Goal: Information Seeking & Learning: Find specific fact

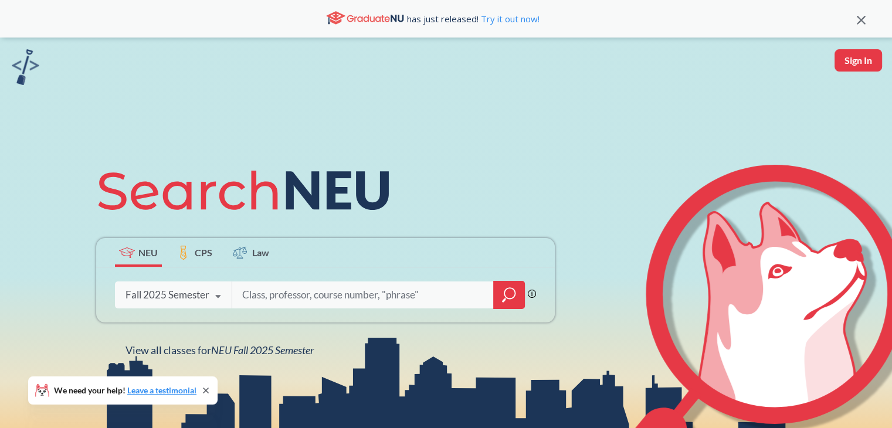
scroll to position [161, 0]
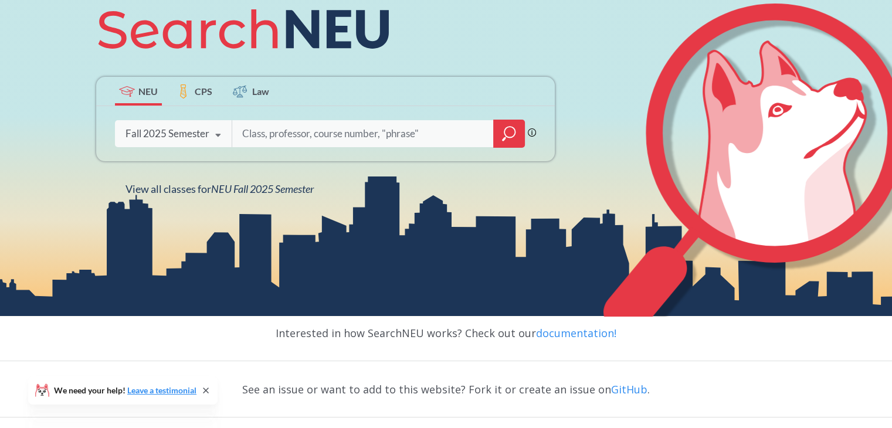
click at [160, 125] on div "Fall 2025 Semester Fall 2025 Semester Summer 2 2025 Semester Summer Full 2025 S…" at bounding box center [173, 133] width 117 height 29
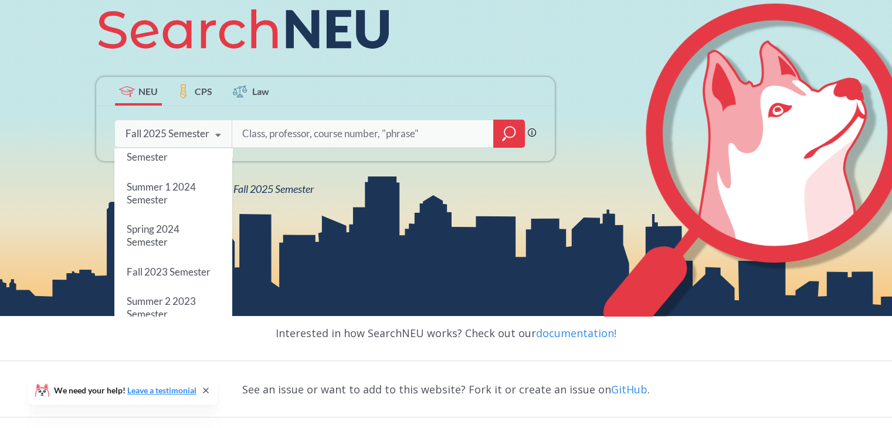
scroll to position [391, 0]
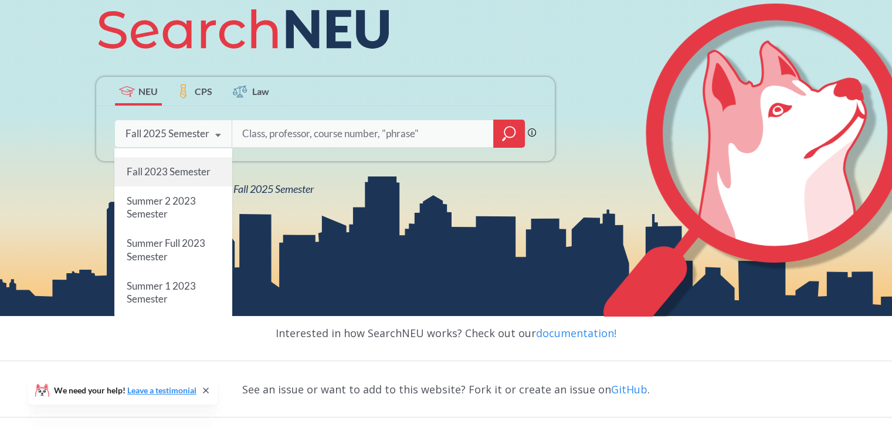
click at [162, 172] on span "Fall 2023 Semester" at bounding box center [169, 171] width 84 height 12
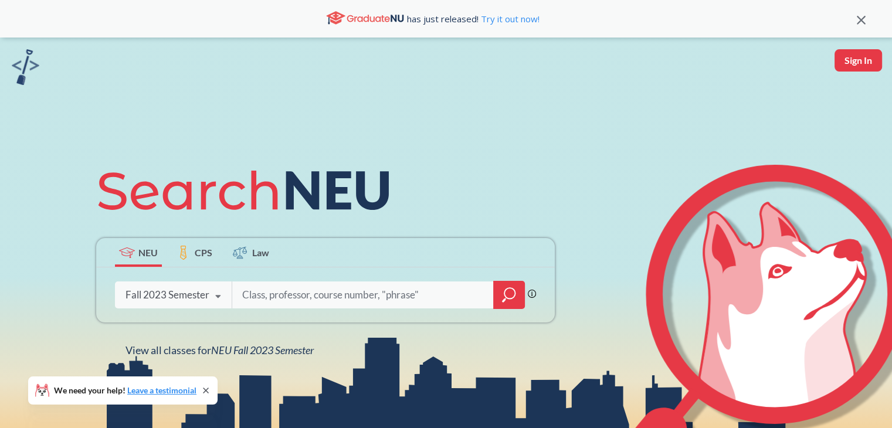
click at [306, 294] on input "search" at bounding box center [363, 295] width 244 height 25
type input "is 2000"
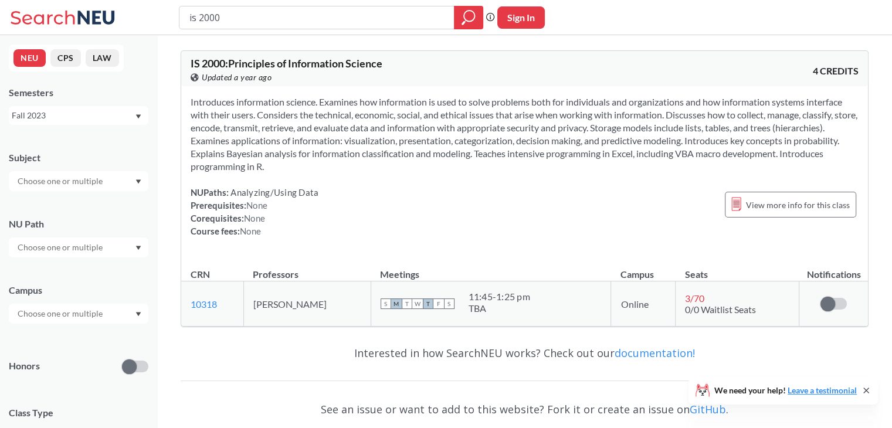
click at [84, 117] on div "Fall 2023" at bounding box center [73, 115] width 123 height 13
click at [72, 137] on div "Fall 2025" at bounding box center [81, 141] width 133 height 13
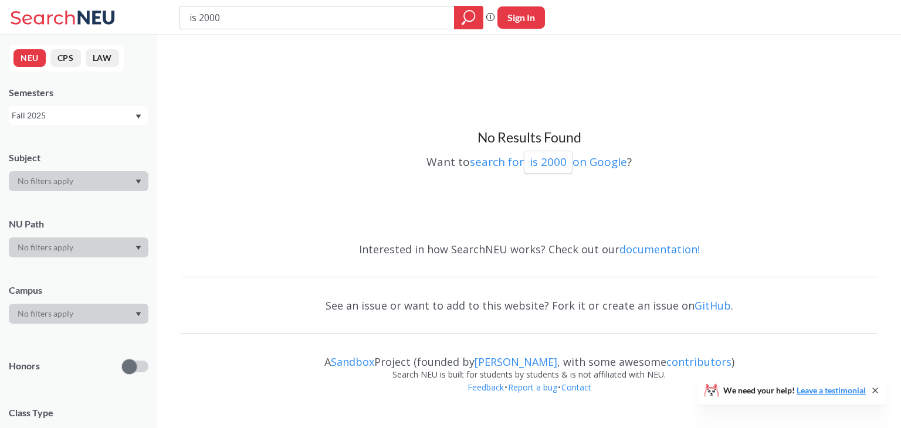
click at [73, 114] on div "Fall 2025" at bounding box center [73, 115] width 123 height 13
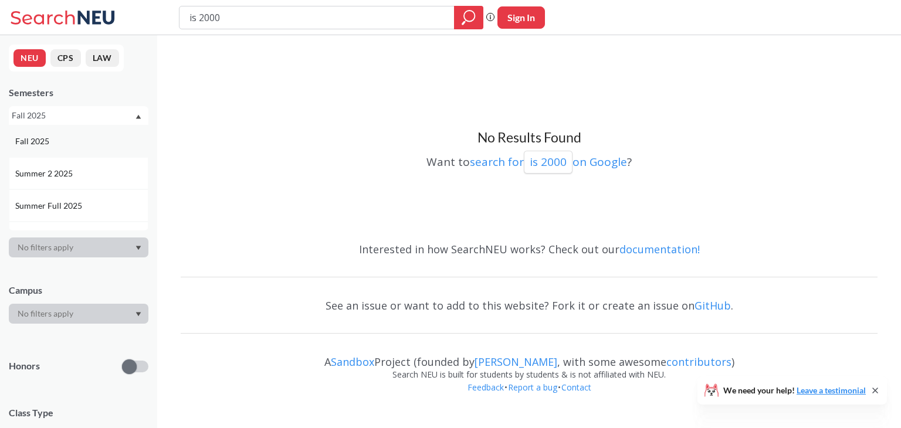
click at [80, 148] on div "Fall 2025" at bounding box center [79, 141] width 140 height 32
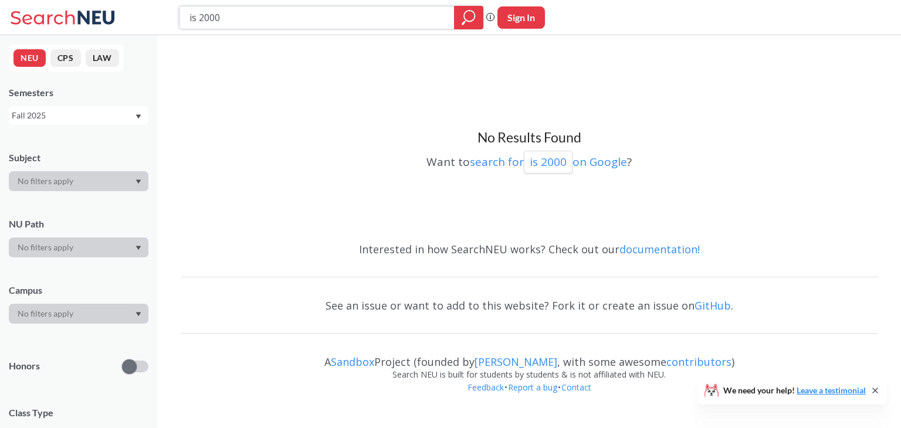
click at [294, 17] on input "is 2000" at bounding box center [317, 18] width 258 height 20
type input "cs 2500"
click at [112, 123] on div "Fall 2025" at bounding box center [79, 115] width 140 height 19
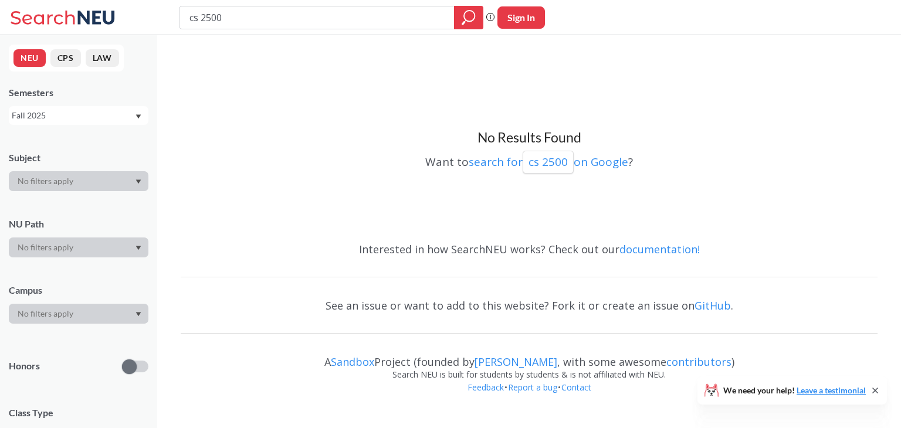
click at [336, 193] on div "No Results Found Want to search for cs 2500 on Google ?" at bounding box center [529, 136] width 697 height 191
